Goal: Task Accomplishment & Management: Manage account settings

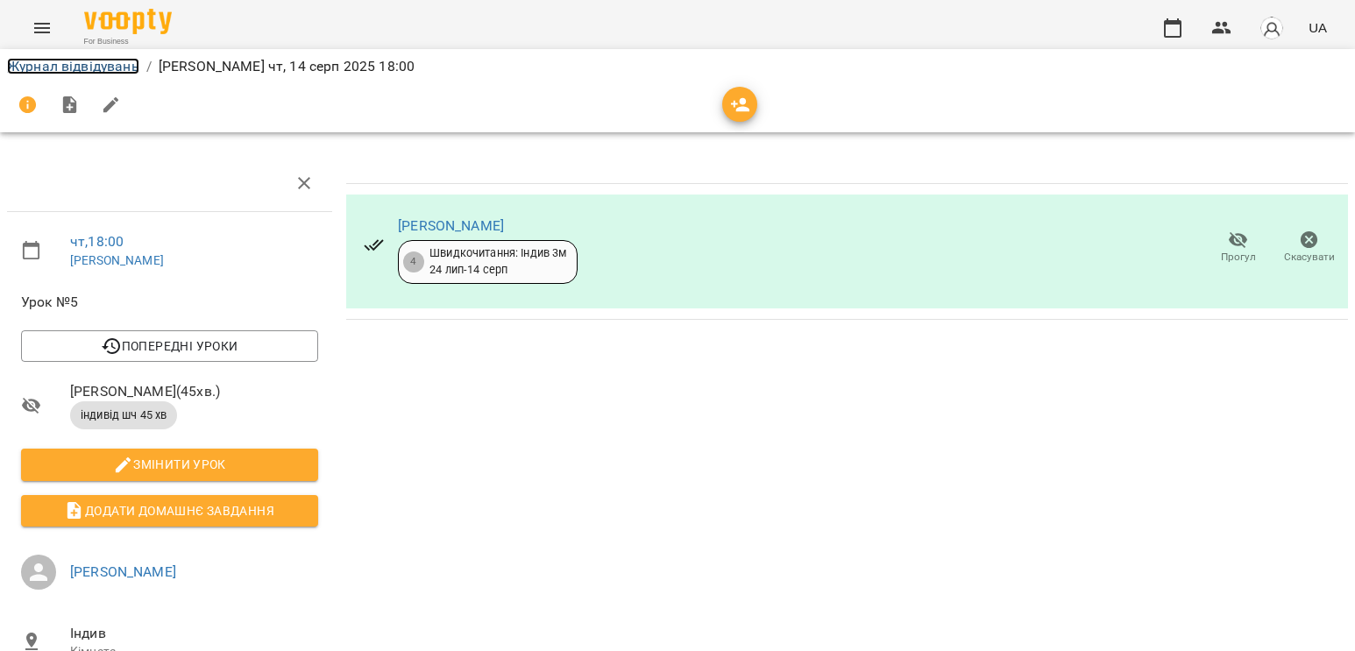
click at [60, 62] on link "Журнал відвідувань" at bounding box center [73, 66] width 132 height 17
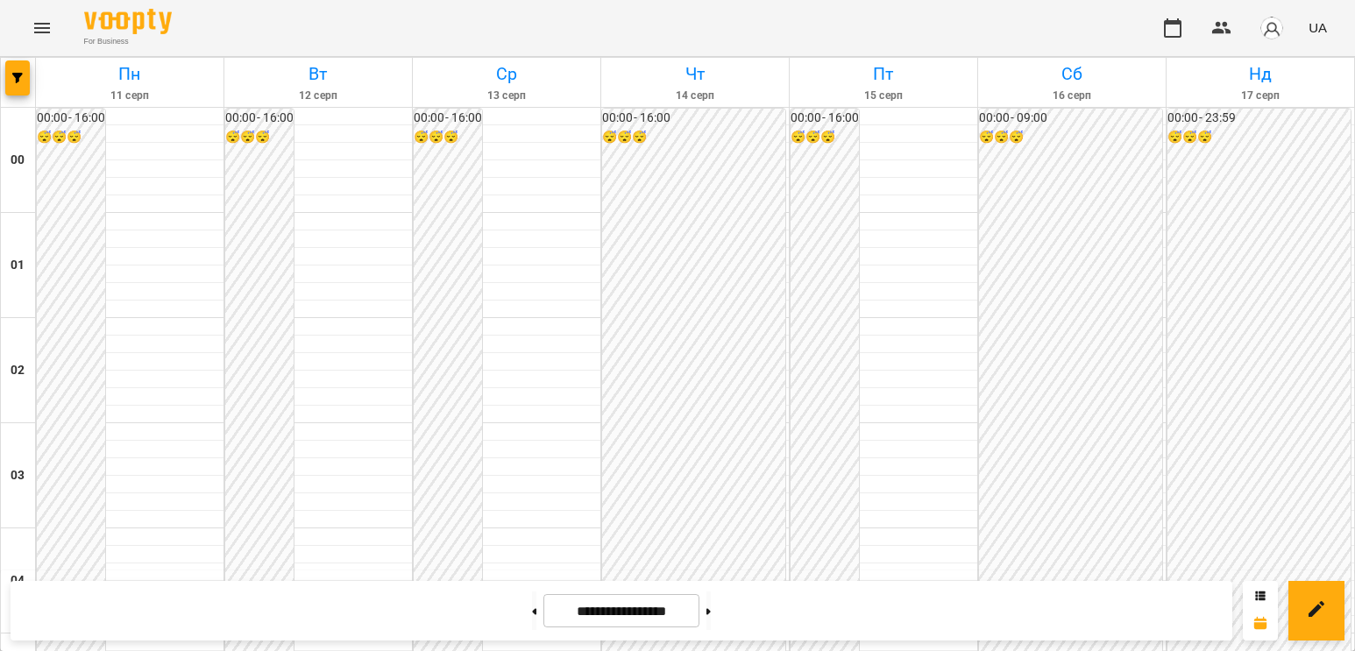
scroll to position [1753, 0]
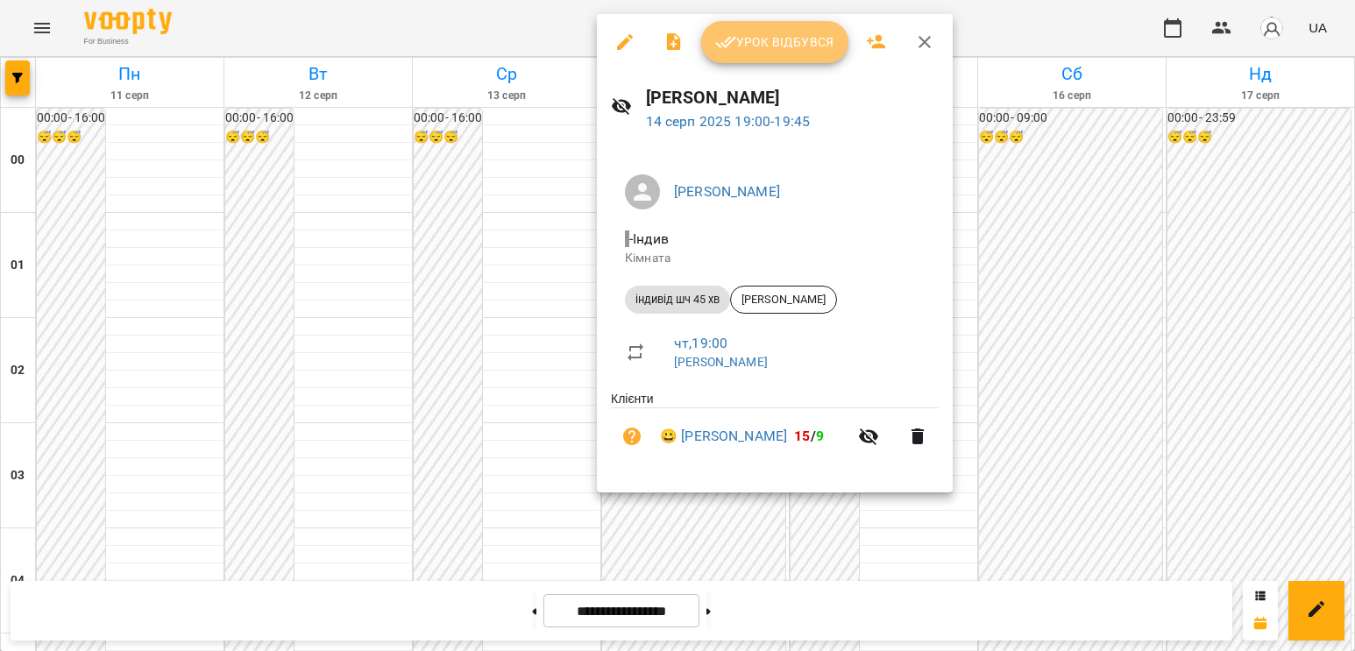
click at [806, 49] on span "Урок відбувся" at bounding box center [774, 42] width 119 height 21
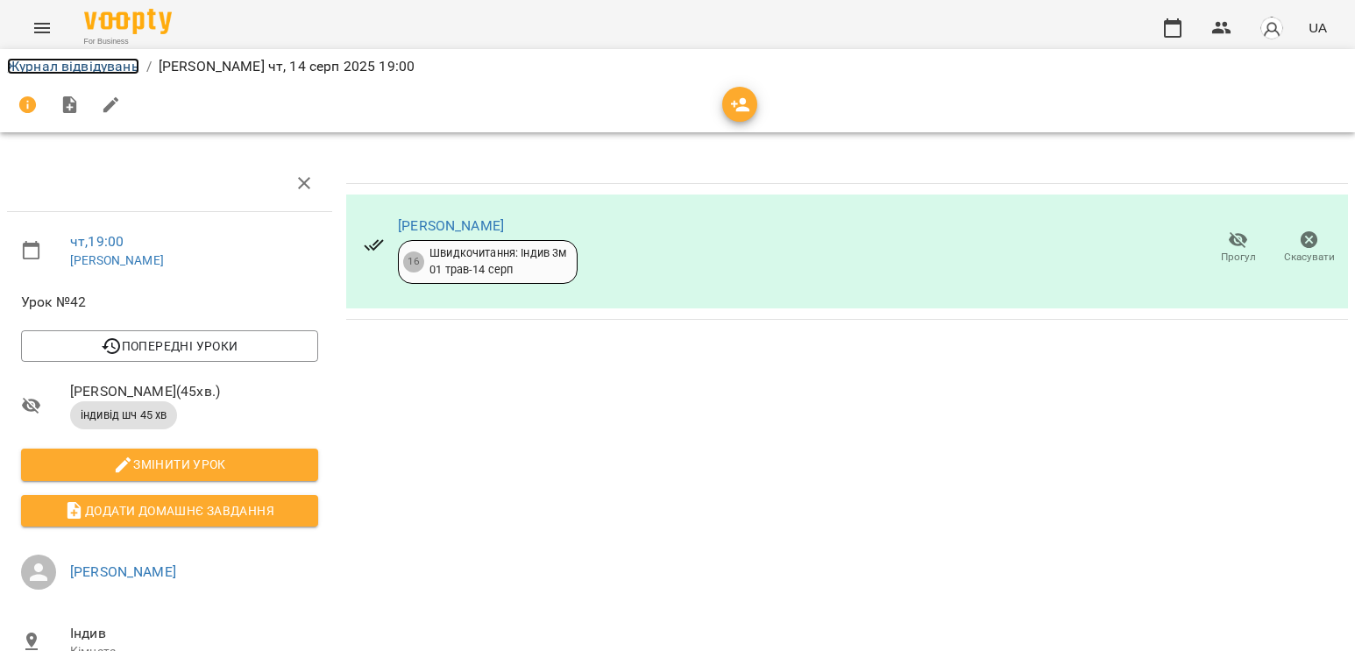
click at [115, 71] on link "Журнал відвідувань" at bounding box center [73, 66] width 132 height 17
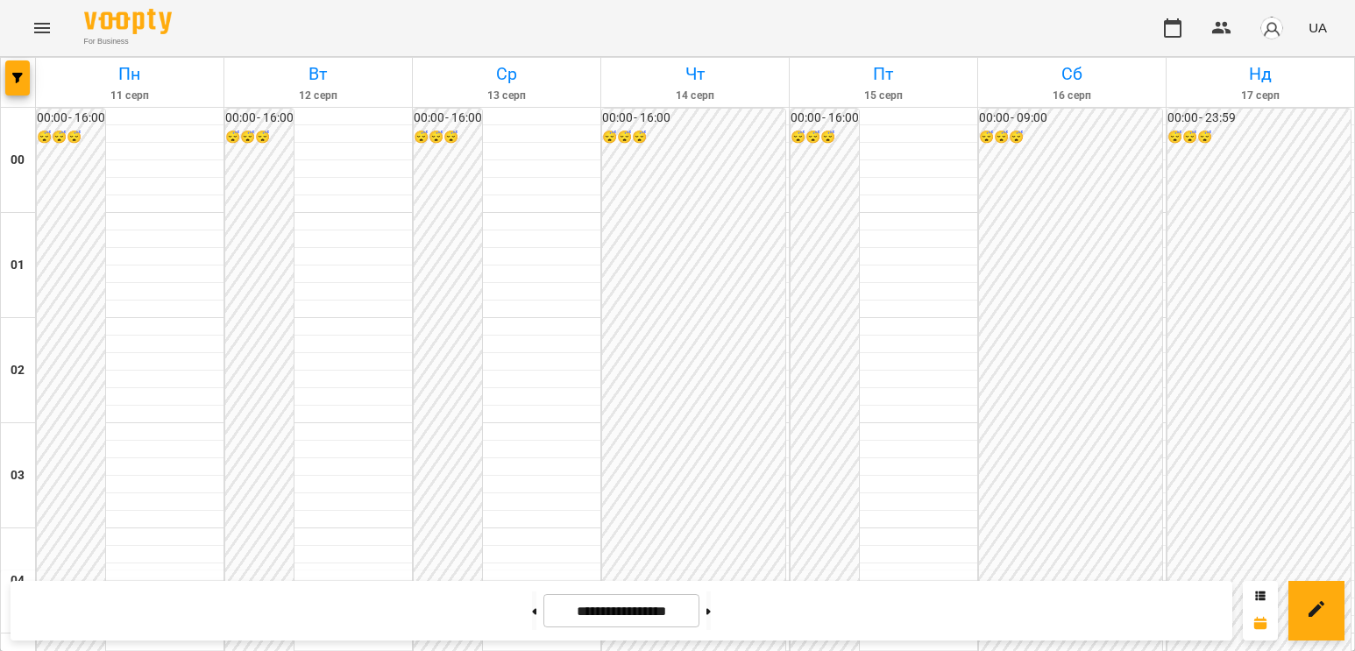
scroll to position [2016, 0]
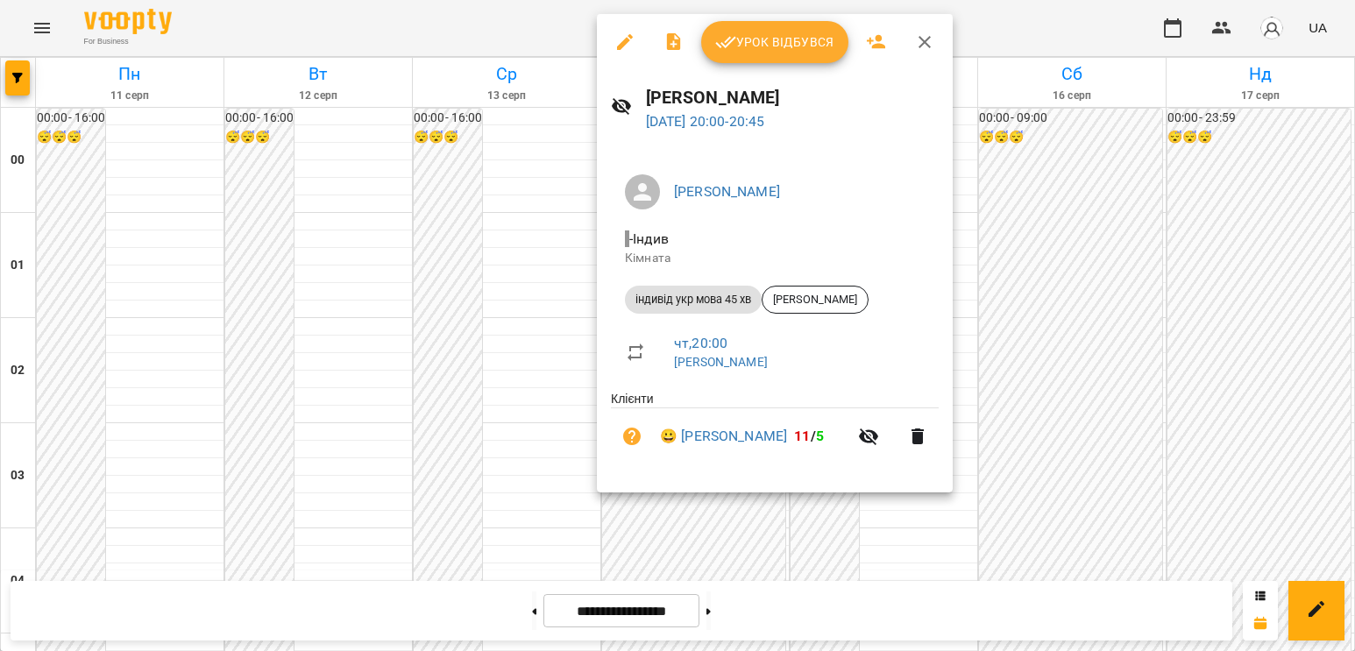
click at [792, 56] on button "Урок відбувся" at bounding box center [774, 42] width 147 height 42
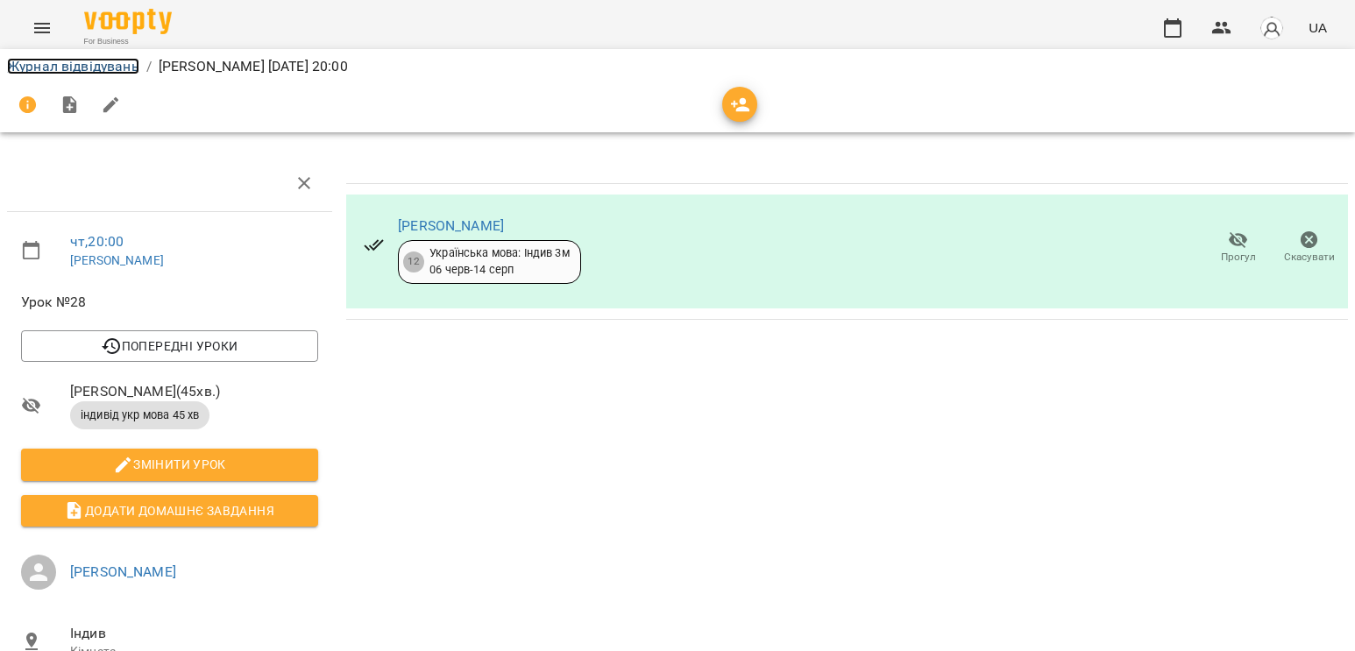
click at [64, 73] on link "Журнал відвідувань" at bounding box center [73, 66] width 132 height 17
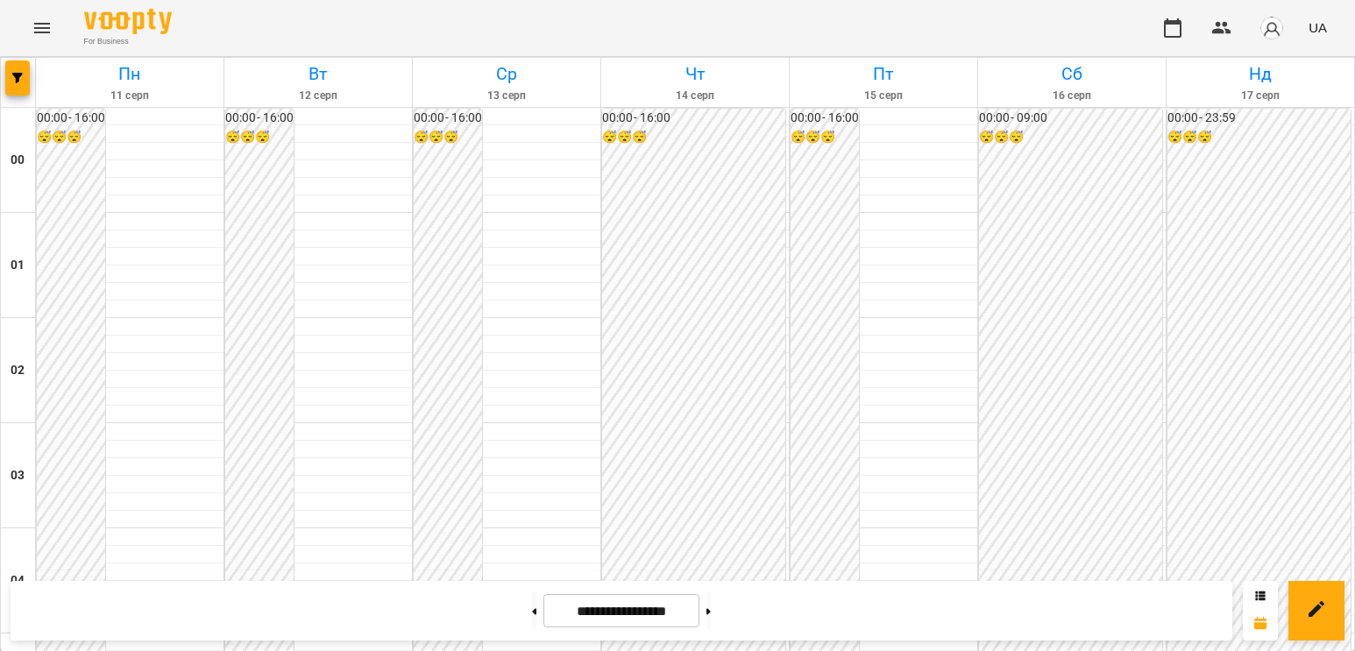
scroll to position [1972, 0]
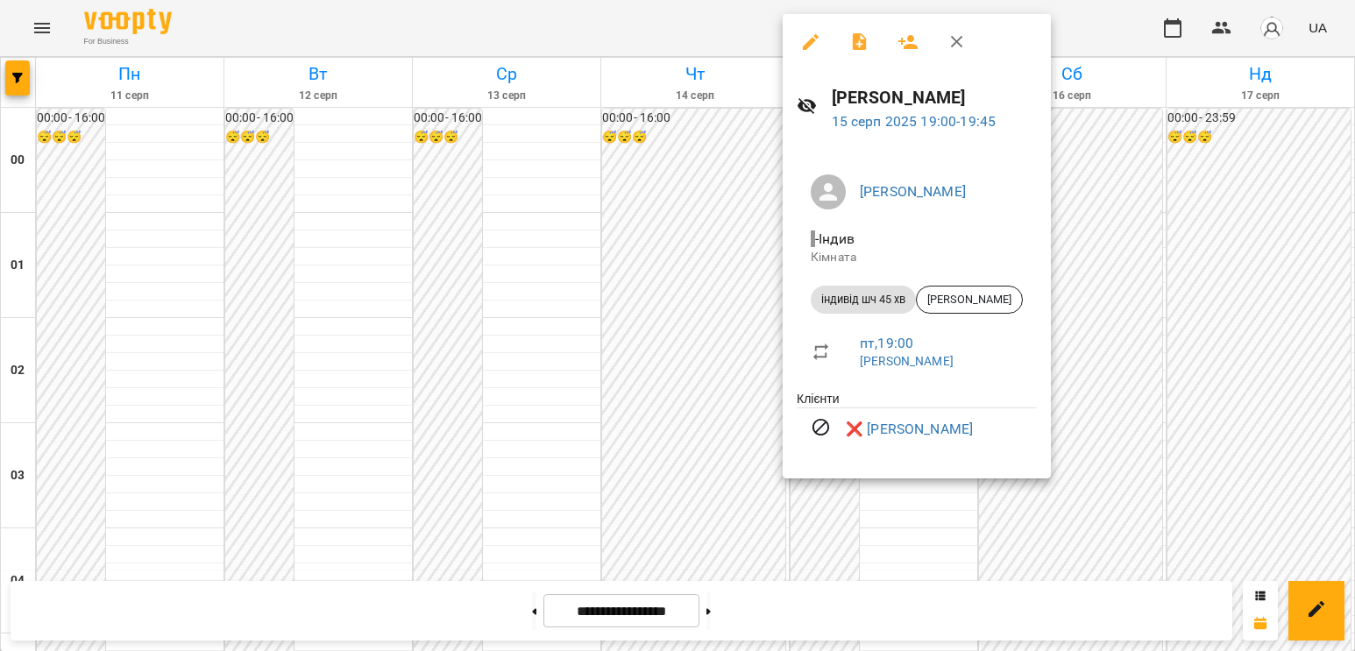
click at [1204, 389] on div at bounding box center [677, 325] width 1355 height 651
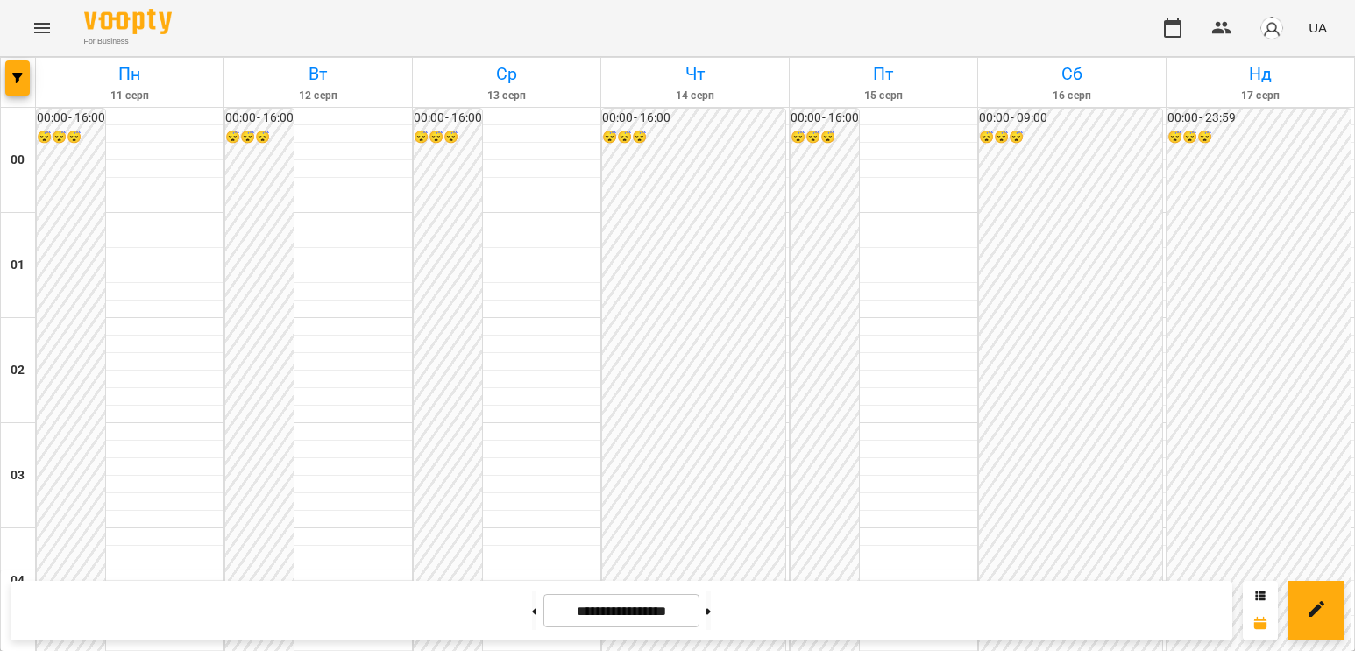
scroll to position [1797, 0]
